Goal: Submit feedback/report problem

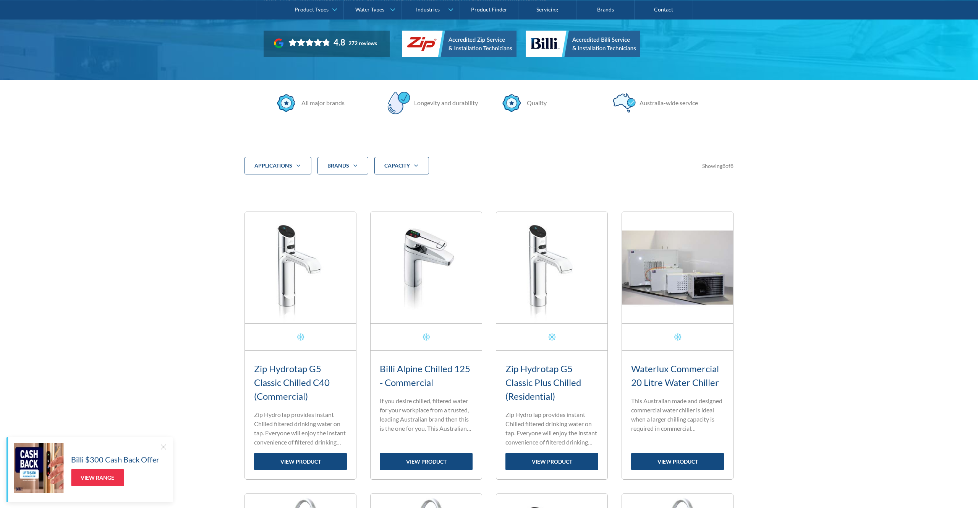
scroll to position [168, 0]
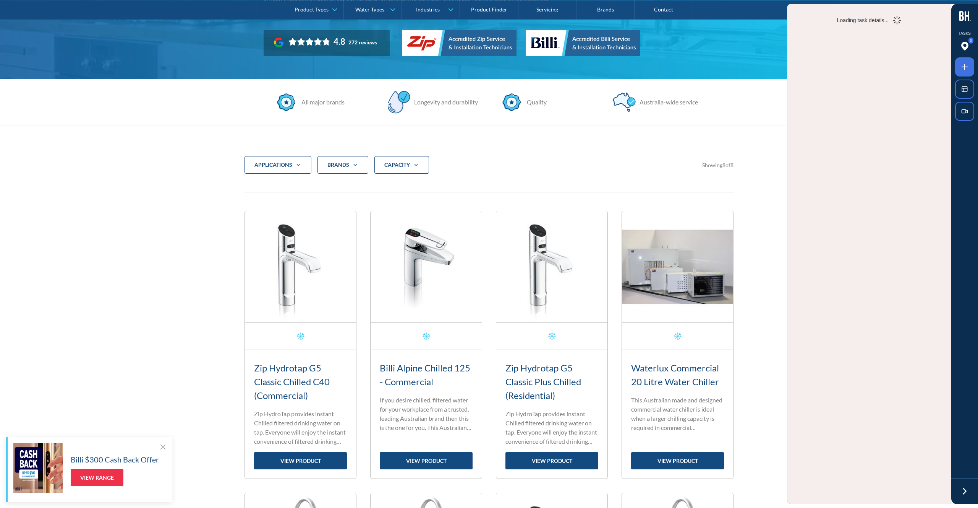
click at [410, 164] on strong "CAPACITY" at bounding box center [397, 164] width 26 height 6
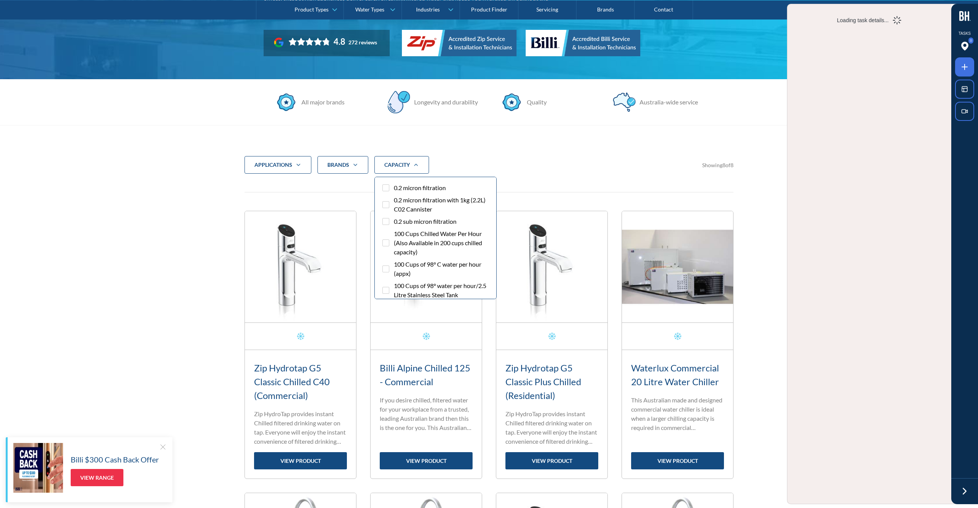
click at [405, 187] on span "0.2 micron filtration" at bounding box center [420, 187] width 52 height 9
click at [395, 187] on input "0.2 micron filtration" at bounding box center [392, 185] width 5 height 5
checkbox input "true"
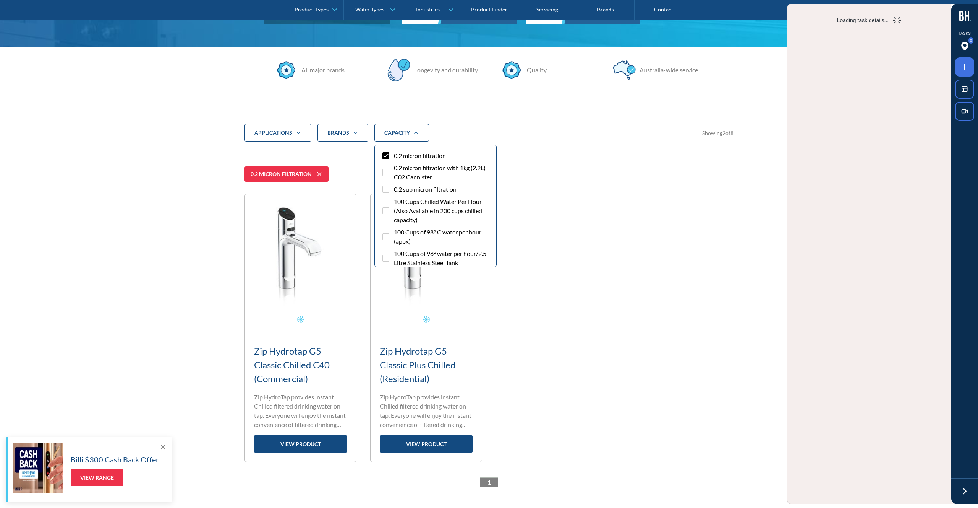
scroll to position [173, 0]
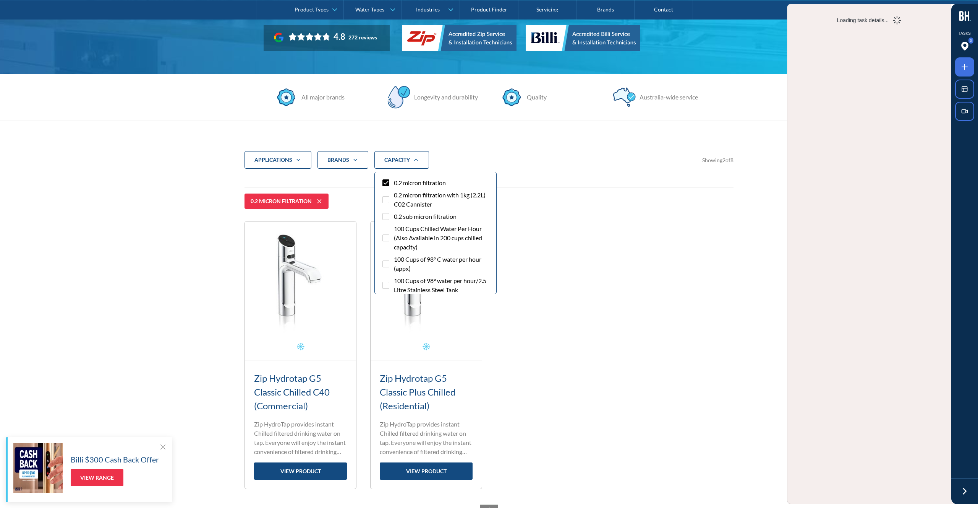
click at [406, 196] on span "0.2 micron filtration with 1kg (2.2L) C02 Cannister" at bounding box center [442, 199] width 96 height 18
click at [395, 195] on input "0.2 micron filtration with 1kg (2.2L) C02 Cannister" at bounding box center [392, 192] width 5 height 5
checkbox input "true"
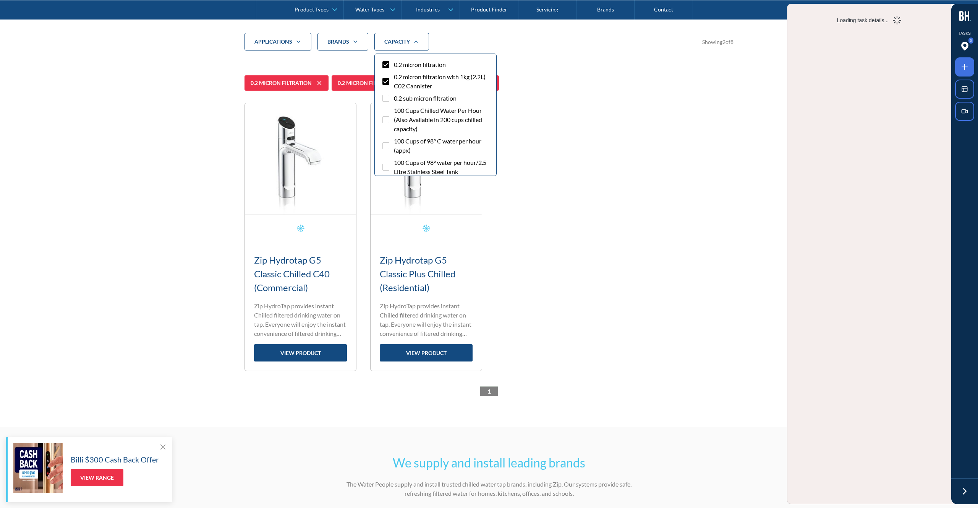
scroll to position [293, 0]
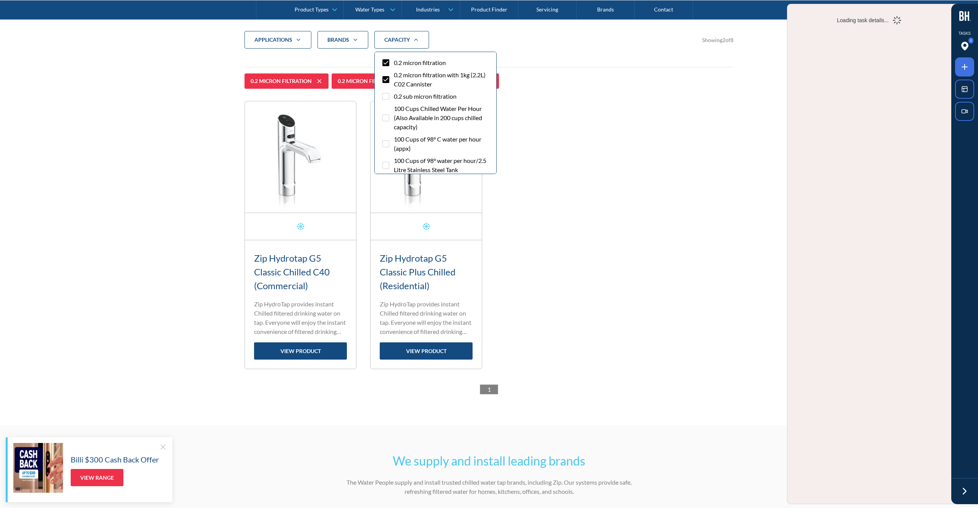
click at [386, 61] on div "Filter 5" at bounding box center [386, 62] width 7 height 7
click at [390, 61] on input "0.2 micron filtration" at bounding box center [392, 60] width 5 height 5
checkbox input "false"
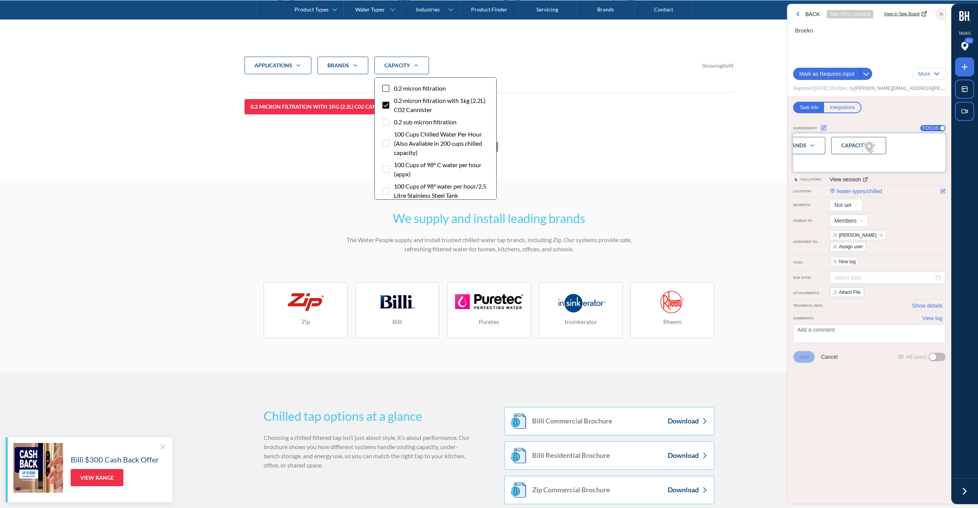
scroll to position [236, 0]
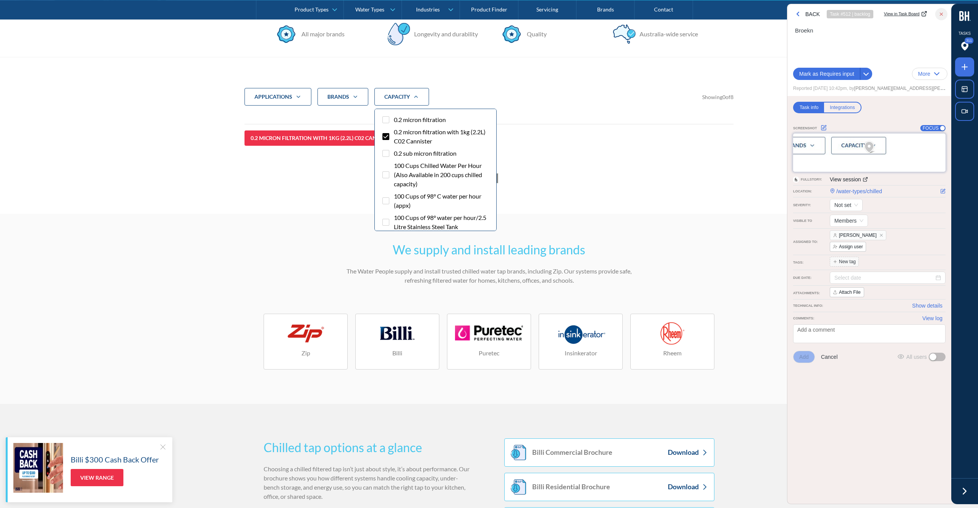
click at [384, 136] on div "Filter 5" at bounding box center [386, 136] width 7 height 7
click at [390, 132] on input "0.2 micron filtration with 1kg (2.2L) C02 Cannister" at bounding box center [392, 129] width 5 height 5
checkbox input "false"
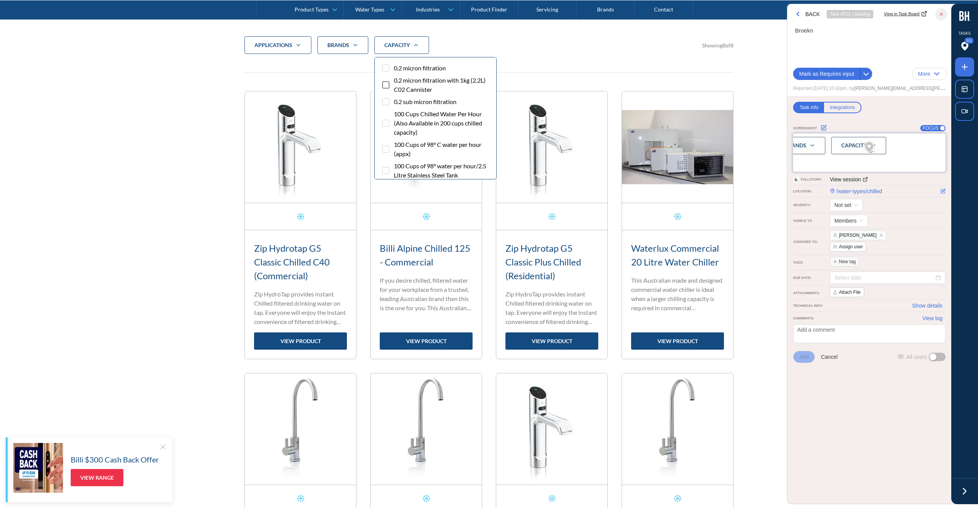
scroll to position [293, 0]
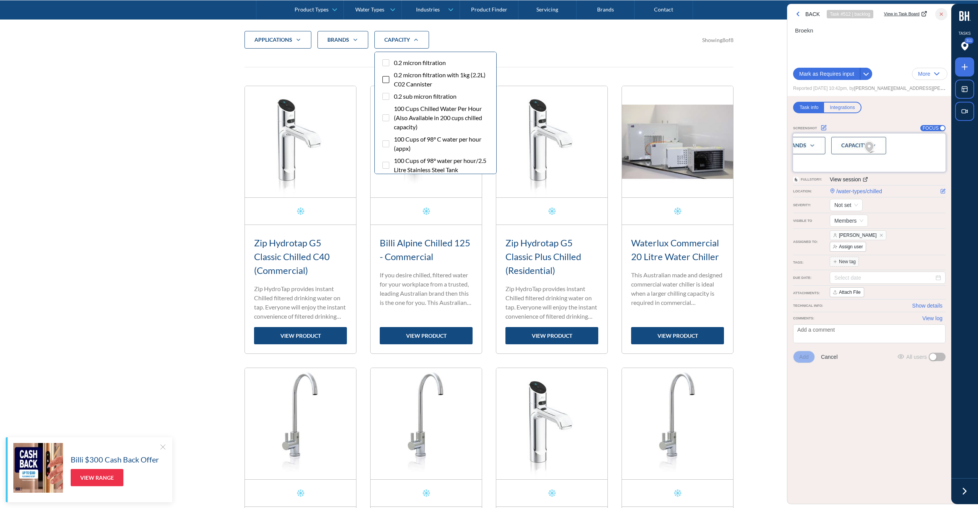
click at [386, 63] on div "Filter 5" at bounding box center [386, 62] width 7 height 7
click at [390, 63] on input "0.2 micron filtration" at bounding box center [392, 60] width 5 height 5
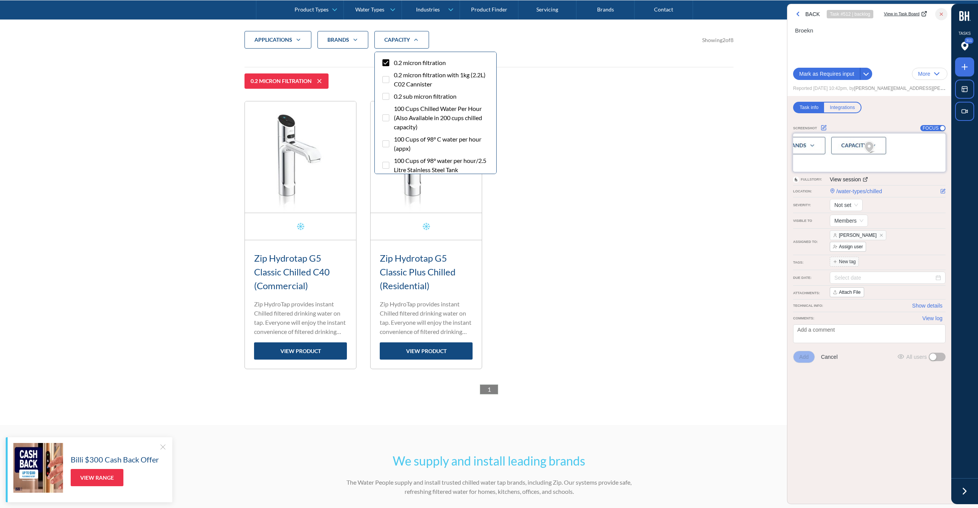
drag, startPoint x: 386, startPoint y: 62, endPoint x: 386, endPoint y: 68, distance: 5.4
click at [386, 62] on div "Filter 5" at bounding box center [386, 62] width 7 height 7
click at [390, 62] on input "0.2 micron filtration" at bounding box center [392, 60] width 5 height 5
checkbox input "false"
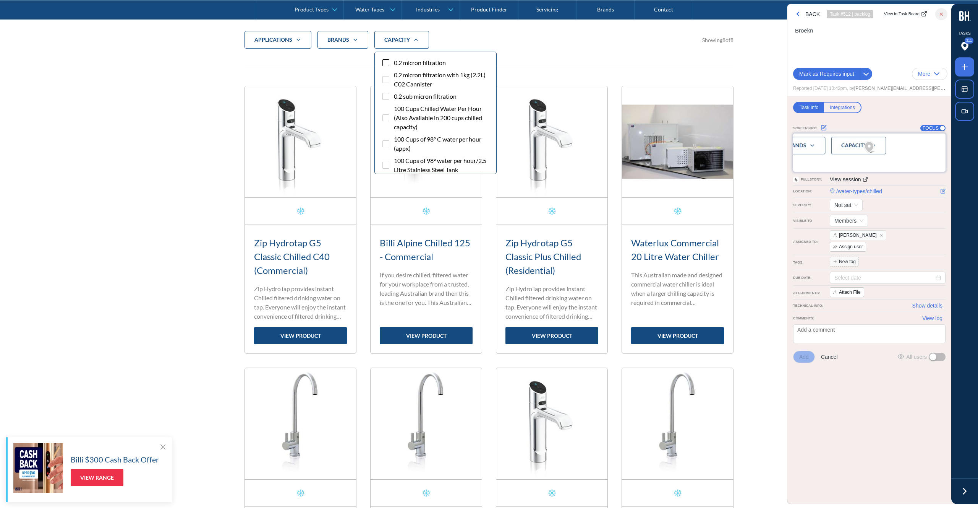
click at [385, 78] on div "Filter 5" at bounding box center [386, 79] width 7 height 7
click at [390, 75] on input "0.2 micron filtration with 1kg (2.2L) C02 Cannister" at bounding box center [392, 72] width 5 height 5
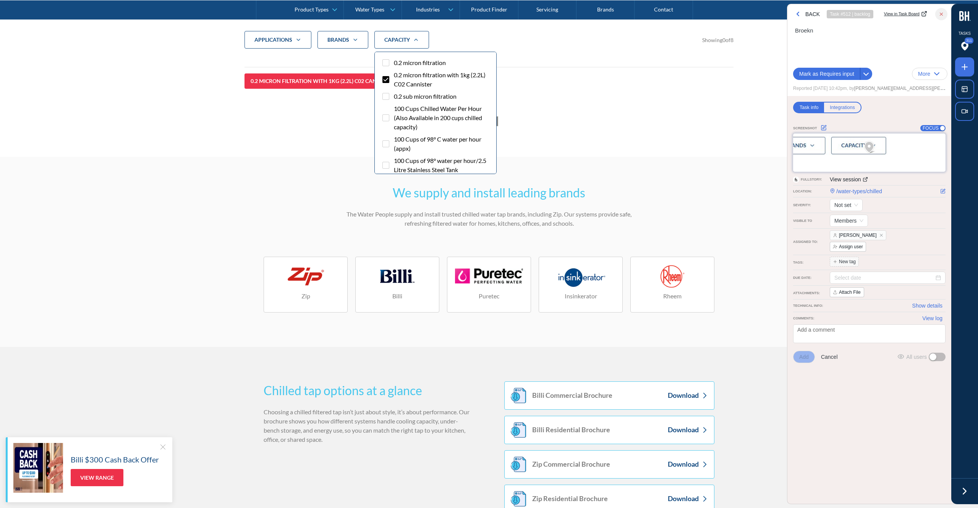
click at [558, 94] on div "applications Commercial Residential Clear Brands Zip Billi Rheem Aquakleen Boil…" at bounding box center [489, 78] width 489 height 95
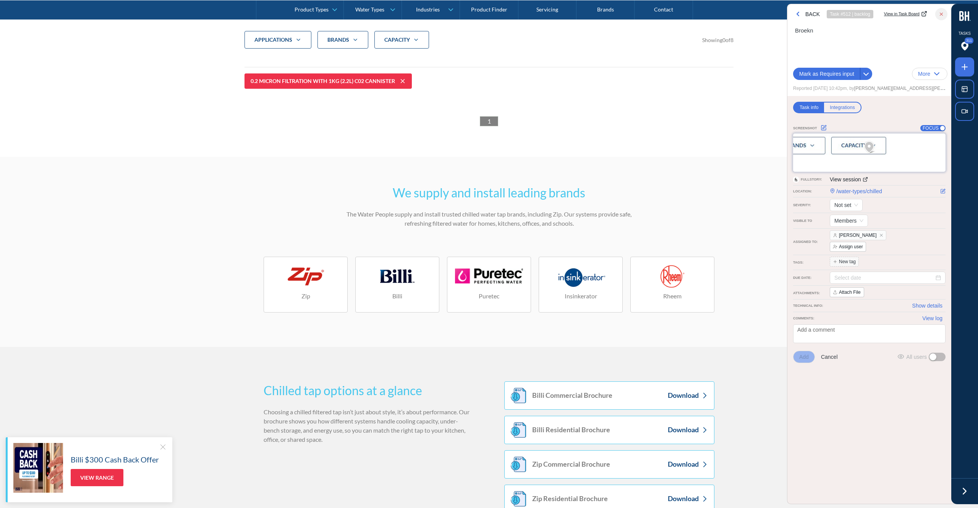
click at [404, 42] on strong "CAPACITY" at bounding box center [397, 39] width 26 height 6
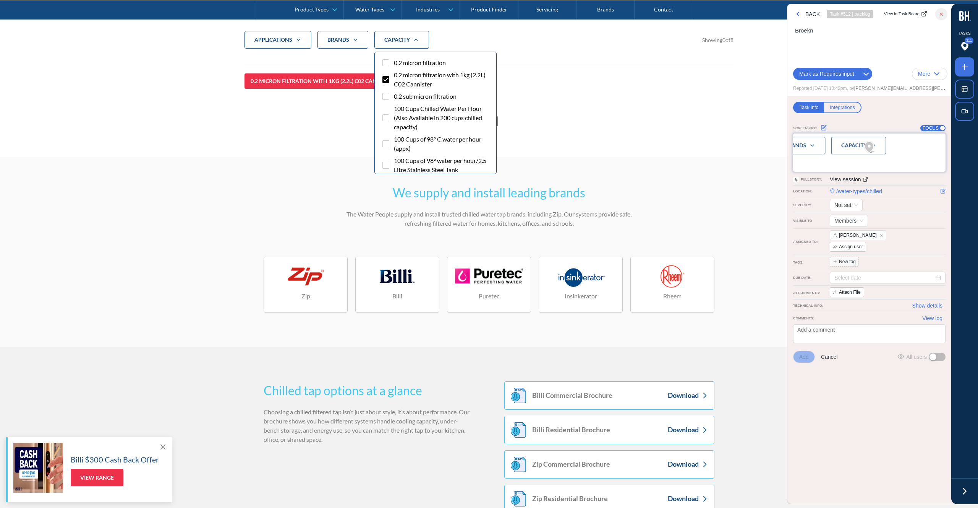
click at [385, 79] on div "Filter 5" at bounding box center [386, 79] width 7 height 7
click at [390, 75] on input "0.2 micron filtration with 1kg (2.2L) C02 Cannister" at bounding box center [392, 72] width 5 height 5
checkbox input "false"
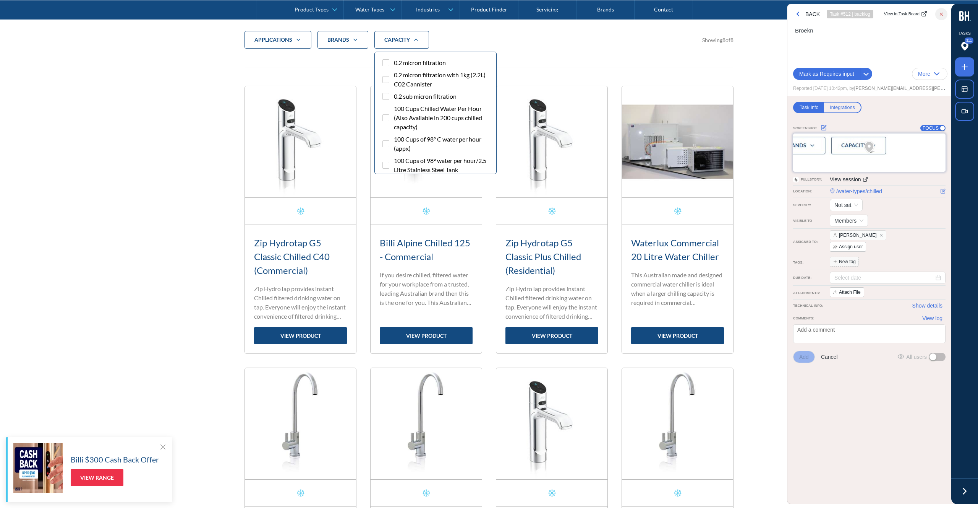
click at [387, 96] on div "Filter 5" at bounding box center [386, 96] width 7 height 7
click at [390, 96] on input "0.2 sub micron filtration" at bounding box center [392, 94] width 5 height 5
checkbox input "true"
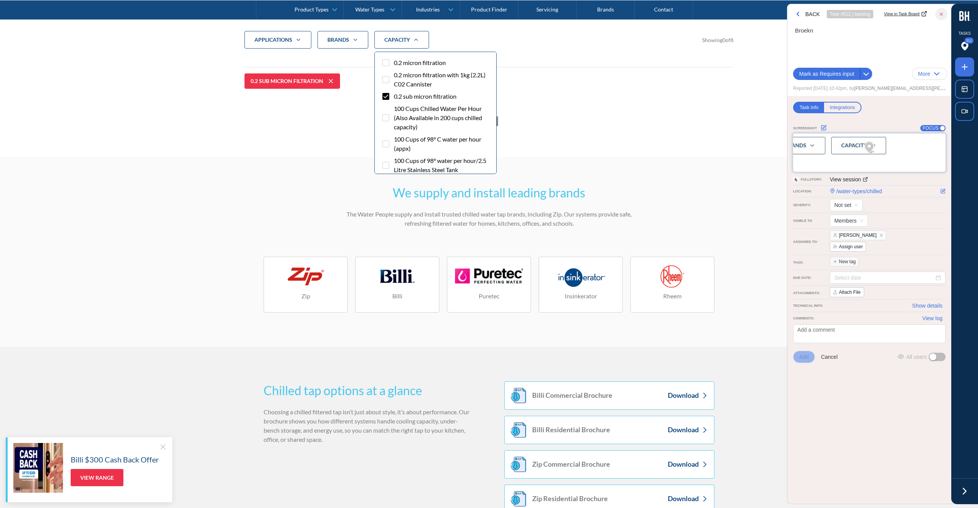
click at [340, 41] on div "Brands" at bounding box center [339, 40] width 22 height 8
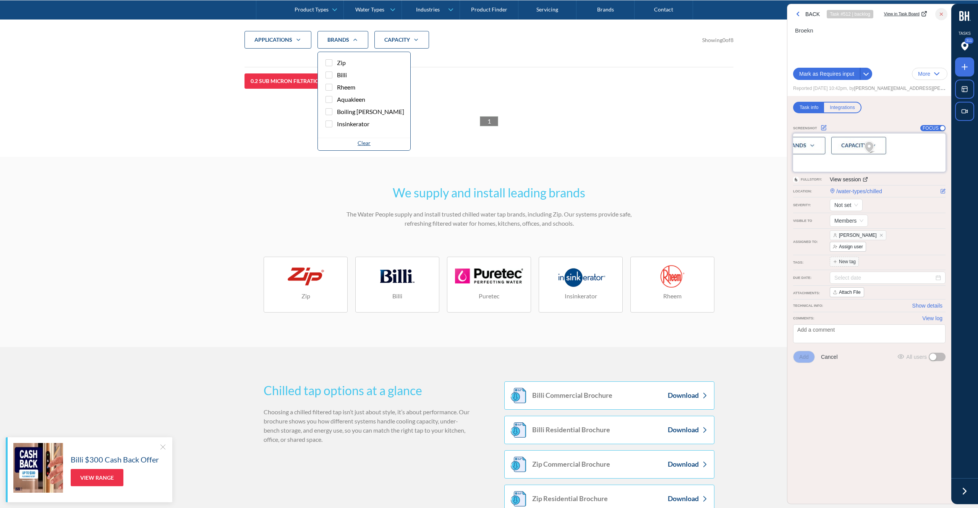
click at [340, 59] on span "Zip" at bounding box center [341, 62] width 9 height 9
click at [338, 59] on input "Zip" at bounding box center [335, 60] width 5 height 5
checkbox input "true"
click at [396, 39] on strong "CAPACITY" at bounding box center [397, 40] width 26 height 6
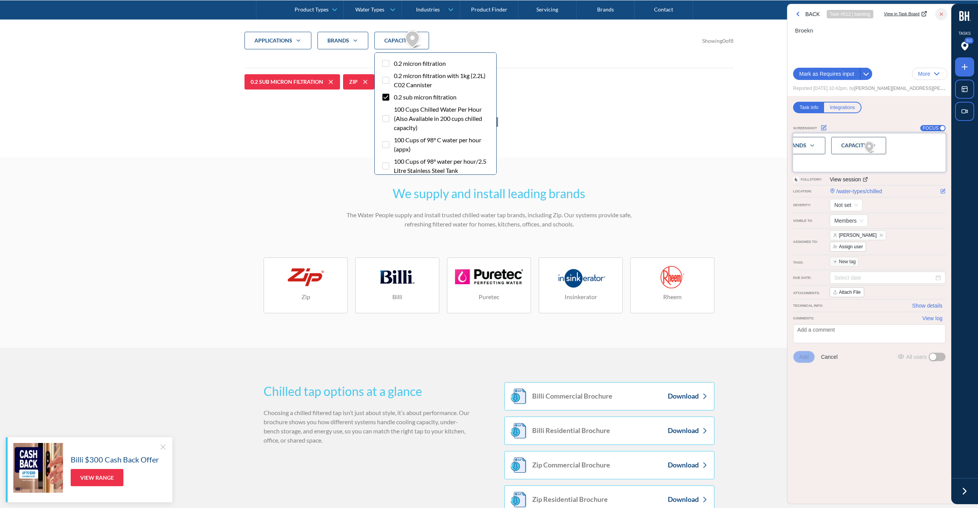
click at [386, 95] on div "Filter 5" at bounding box center [386, 97] width 7 height 7
click at [390, 95] on input "0.2 sub micron filtration" at bounding box center [392, 94] width 5 height 5
checkbox input "false"
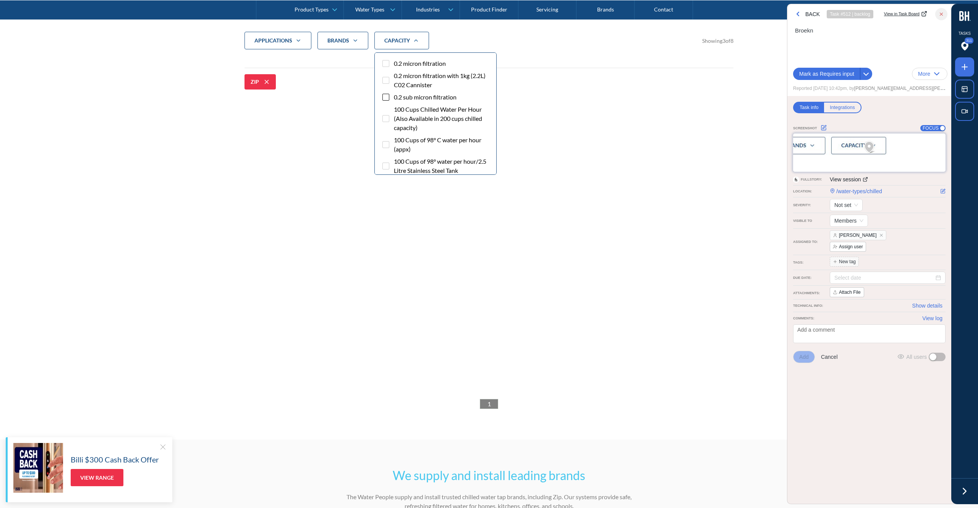
scroll to position [293, 0]
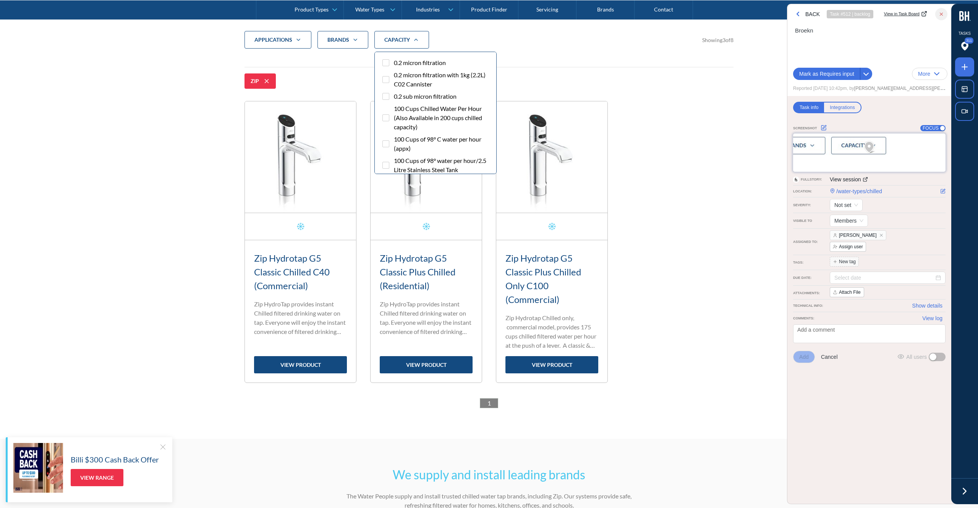
click at [385, 63] on div "Filter 5" at bounding box center [386, 62] width 7 height 7
click at [390, 63] on input "0.2 micron filtration" at bounding box center [392, 60] width 5 height 5
checkbox input "true"
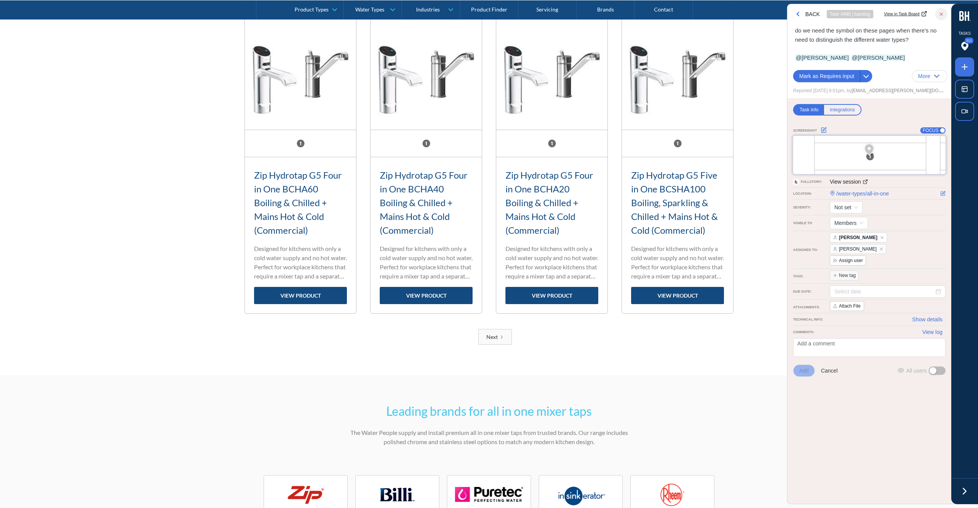
scroll to position [657, 0]
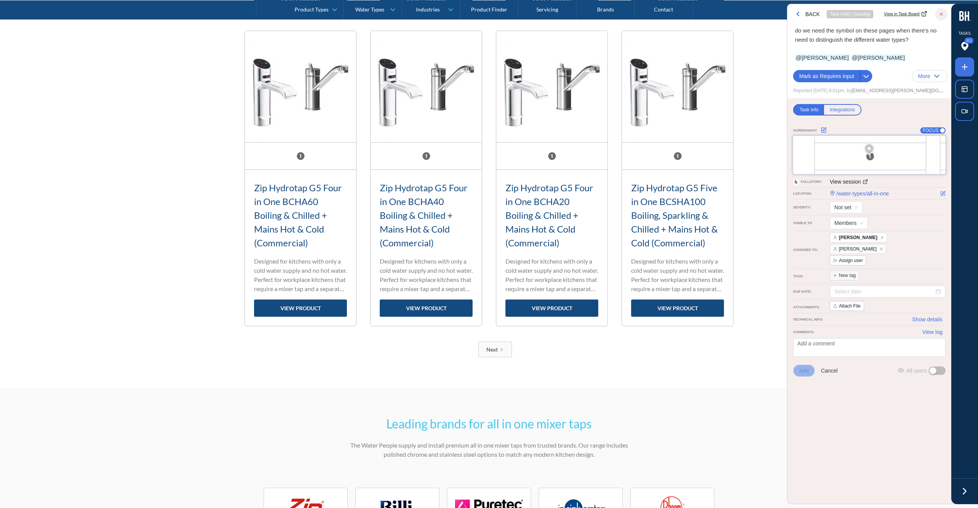
click at [496, 349] on div "Next" at bounding box center [492, 349] width 11 height 8
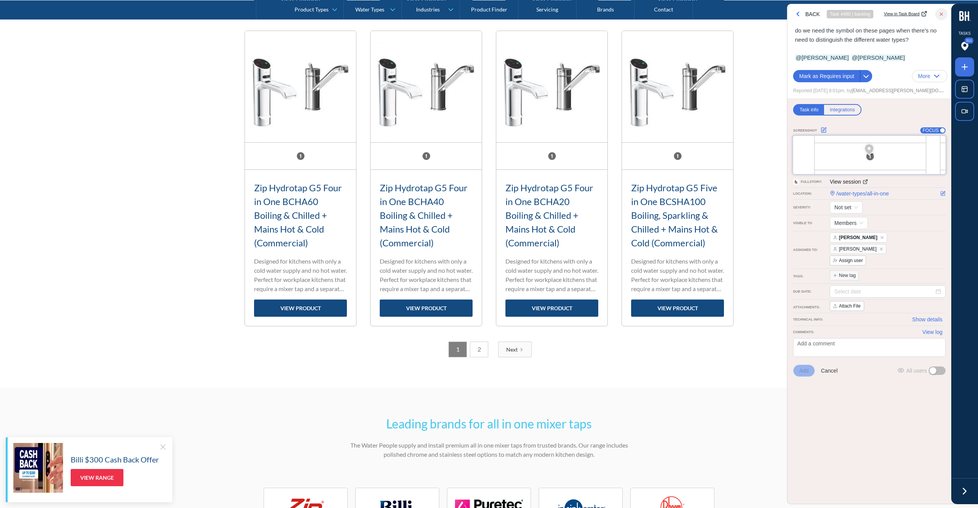
click at [479, 350] on link "2" at bounding box center [479, 349] width 18 height 16
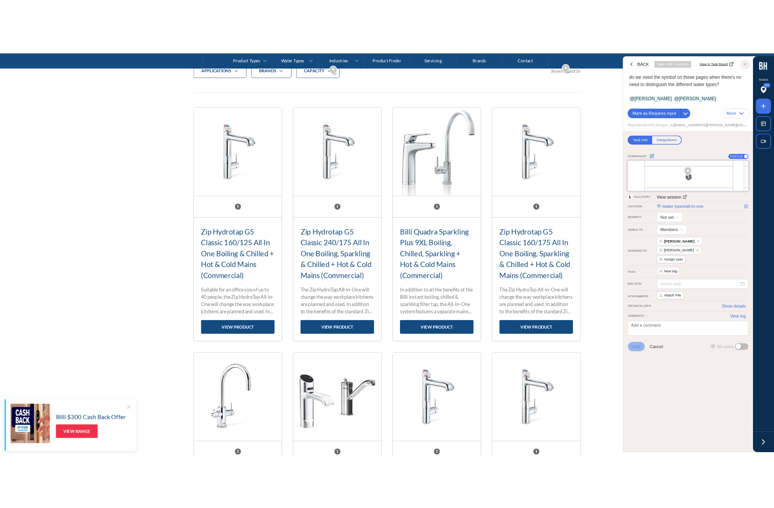
scroll to position [297, 0]
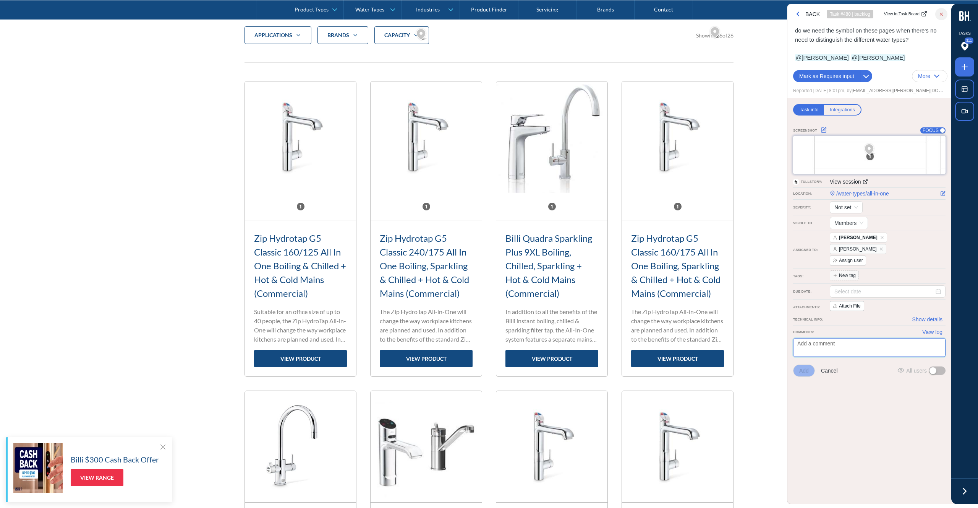
click at [823, 338] on textarea at bounding box center [869, 347] width 152 height 19
type textarea "Yes, we do. Thi"
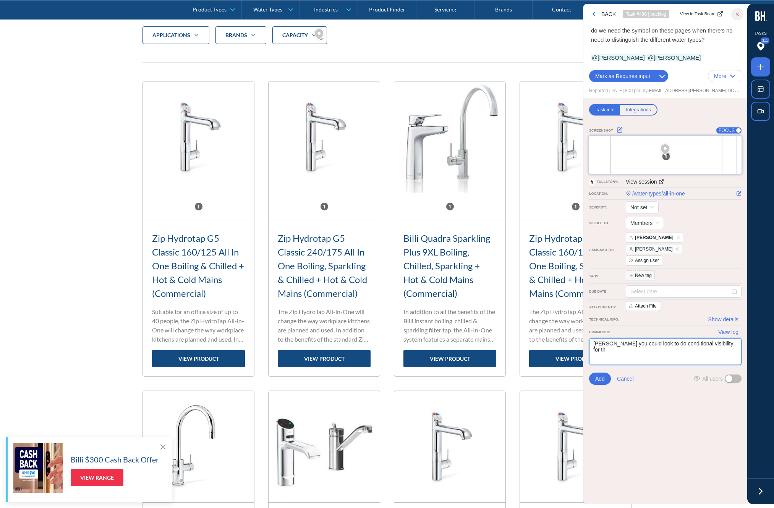
click at [720, 338] on textarea "Bev you could look to do conditional visibility for th" at bounding box center [665, 351] width 152 height 27
paste textarea "layout394_card-content-top"
type textarea "Bev you could look to do conditional visibility for "layout394_card-content-top…"
click at [599, 382] on span "Add" at bounding box center [600, 386] width 10 height 8
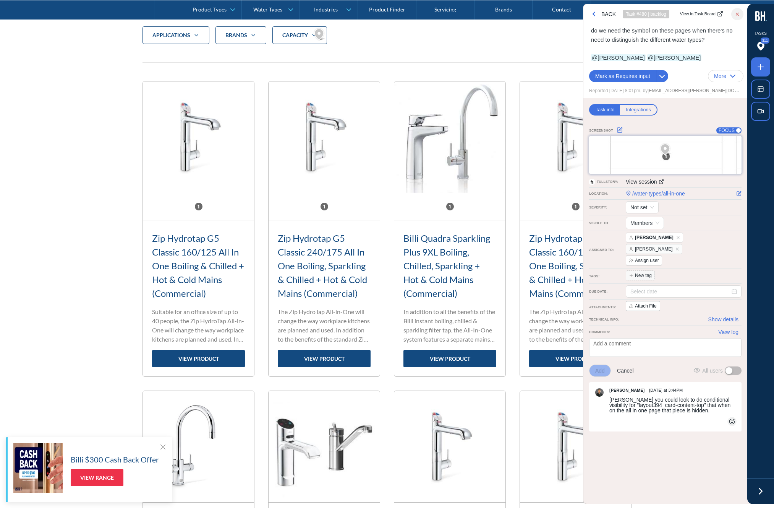
drag, startPoint x: 736, startPoint y: 15, endPoint x: 713, endPoint y: 85, distance: 73.8
click at [736, 15] on icon "button" at bounding box center [737, 13] width 5 height 5
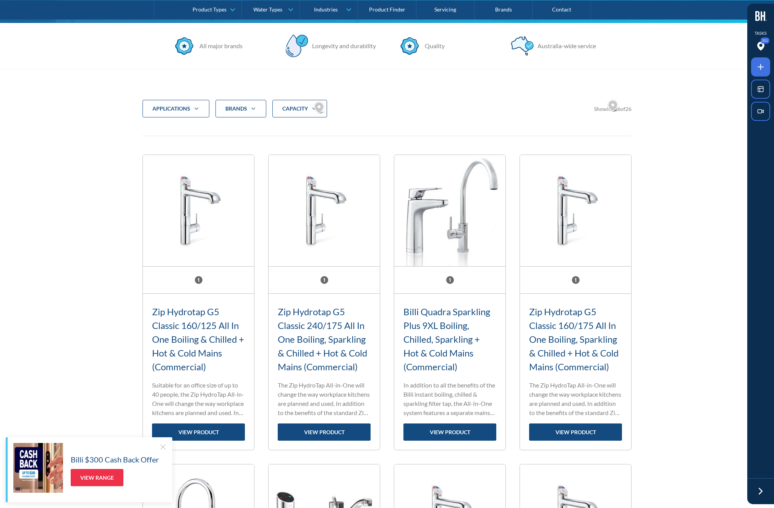
scroll to position [218, 0]
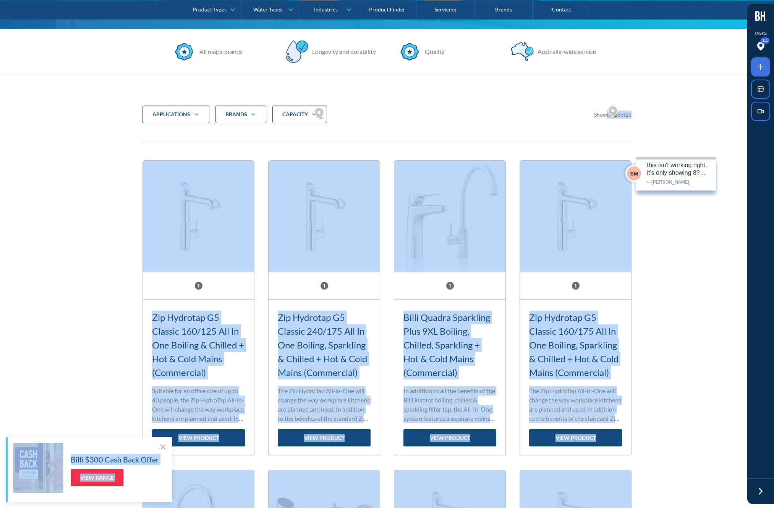
drag, startPoint x: 603, startPoint y: 115, endPoint x: 584, endPoint y: 127, distance: 22.8
click at [569, 128] on div "applications Commercial Residential Clear Brands Zip Billi Rheem Aquakleen Boil…" at bounding box center [387, 120] width 489 height 30
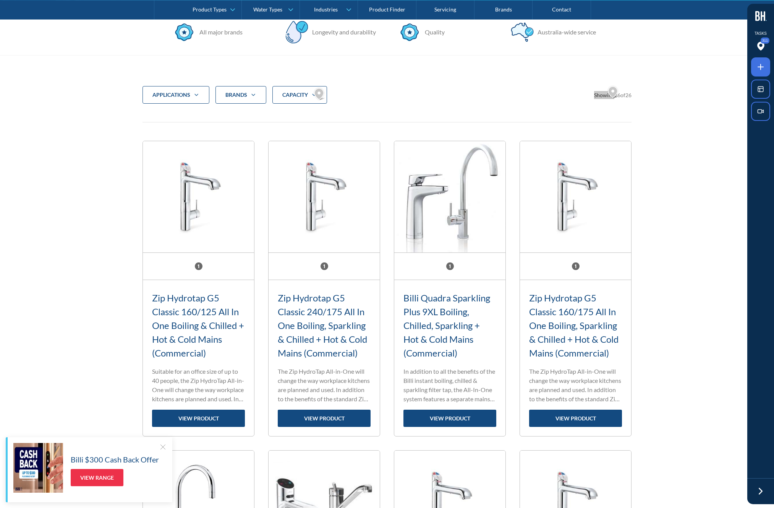
scroll to position [229, 0]
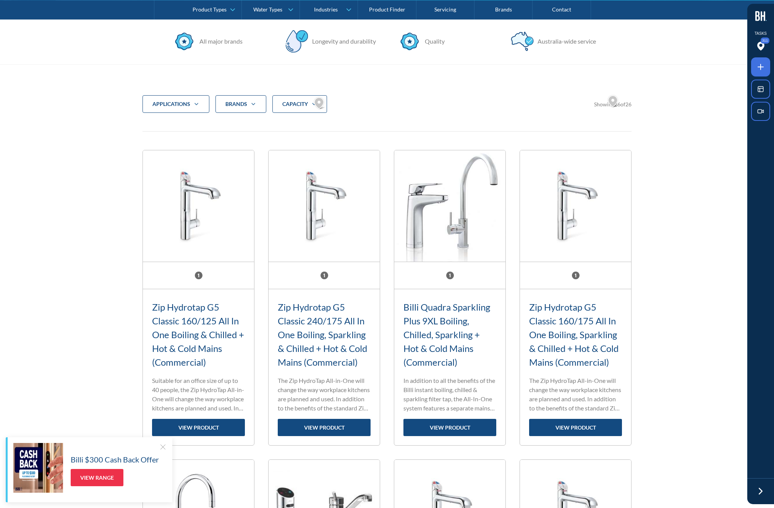
click at [682, 228] on div "applications Commercial Residential Clear Brands Zip Billi Rheem Aquakleen Boil…" at bounding box center [387, 440] width 774 height 751
